Goal: Browse casually: Explore the website without a specific task or goal

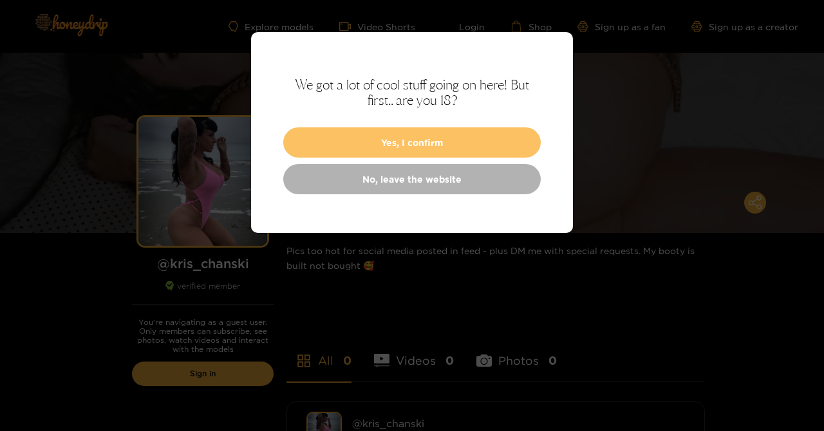
click at [423, 136] on button "Yes, I confirm" at bounding box center [412, 142] width 258 height 30
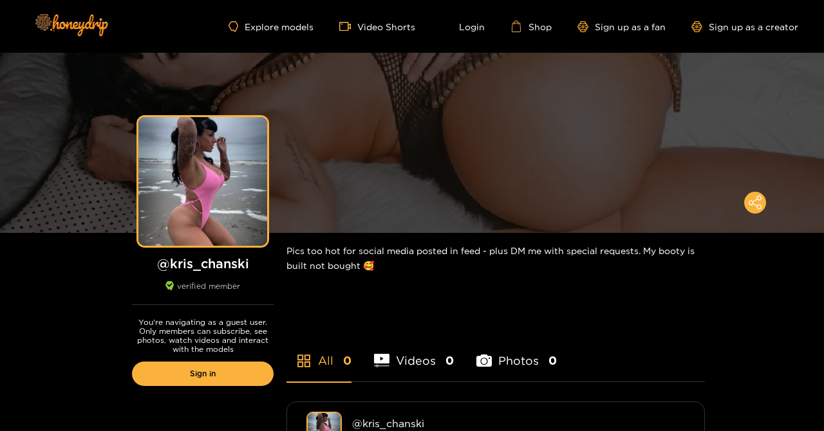
click at [265, 23] on link "Explore models" at bounding box center [271, 26] width 85 height 11
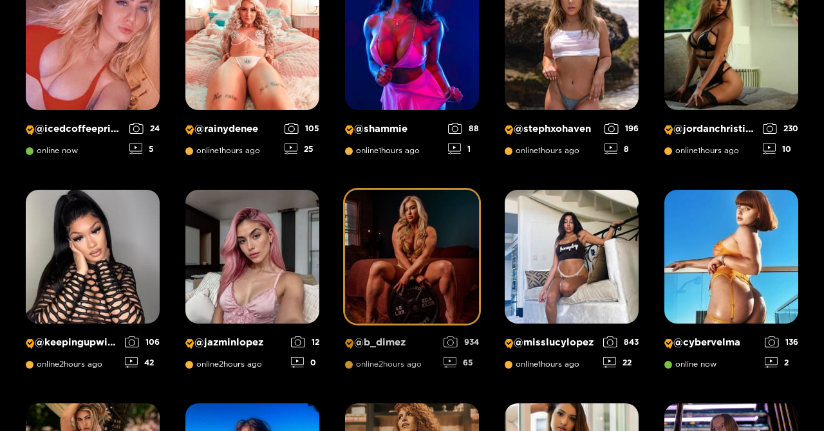
scroll to position [737, 0]
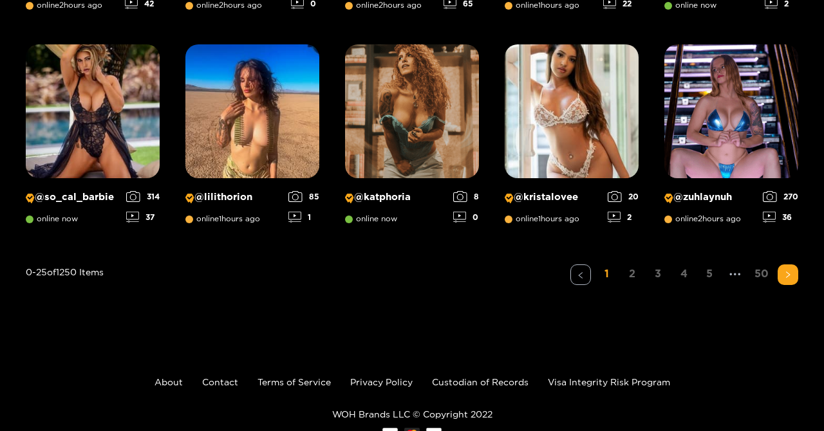
click at [634, 276] on link "2" at bounding box center [632, 274] width 21 height 19
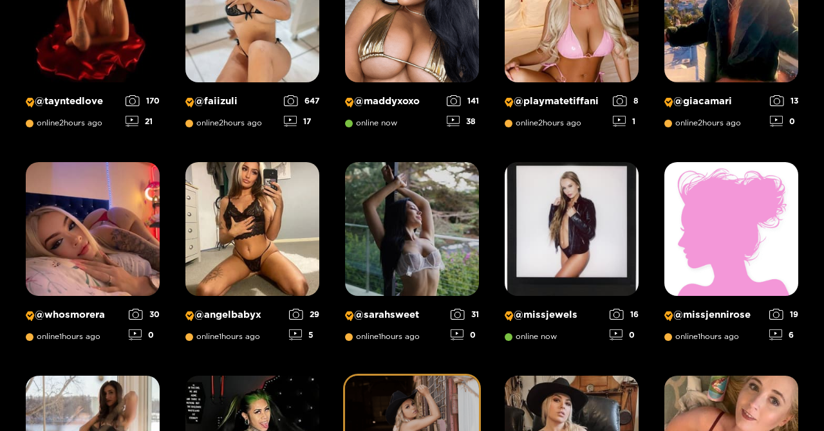
scroll to position [851, 0]
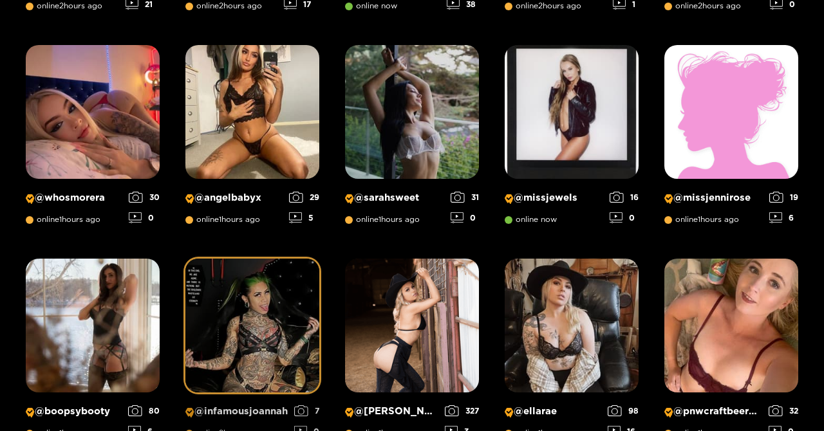
click at [276, 344] on img at bounding box center [252, 326] width 134 height 134
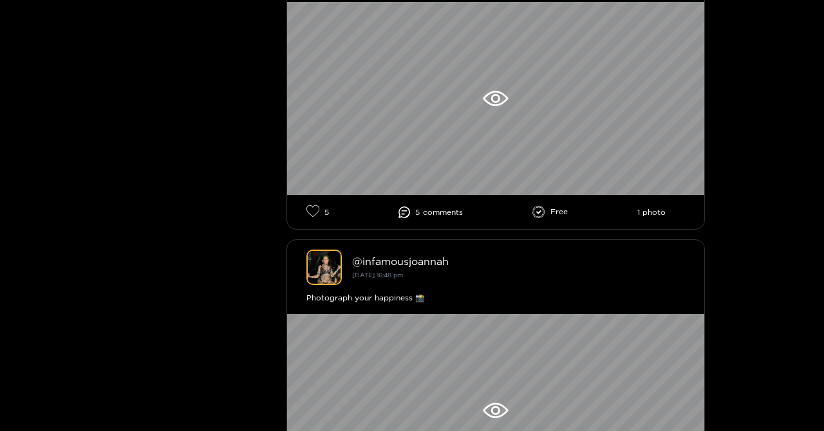
scroll to position [482, 0]
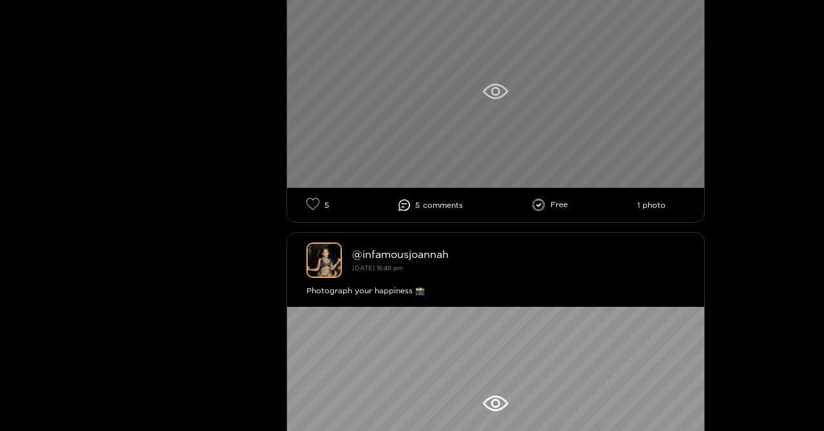
click at [513, 113] on div at bounding box center [495, 91] width 417 height 193
